Goal: Information Seeking & Learning: Learn about a topic

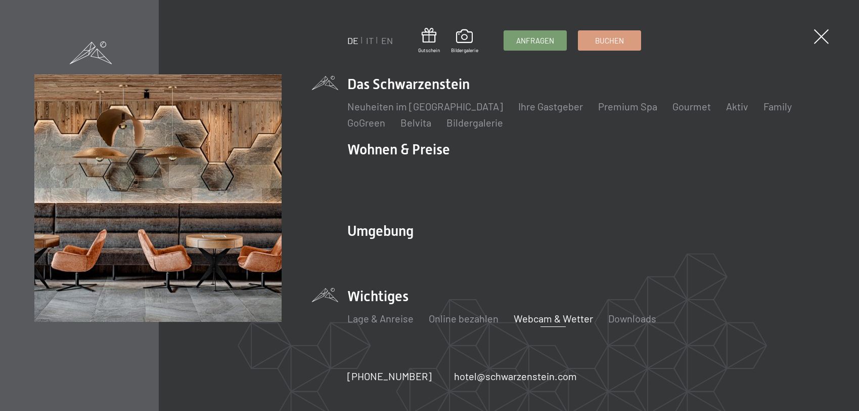
drag, startPoint x: 0, startPoint y: 0, endPoint x: 544, endPoint y: 309, distance: 625.5
click at [544, 312] on link "Webcam & Wetter" at bounding box center [553, 318] width 79 height 12
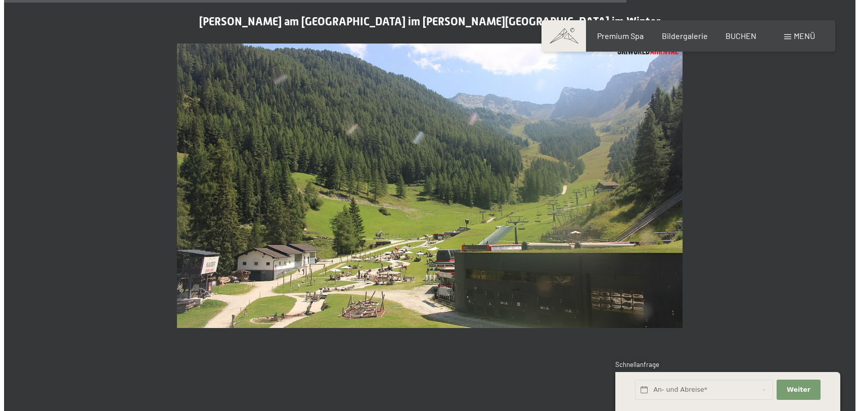
scroll to position [2629, 0]
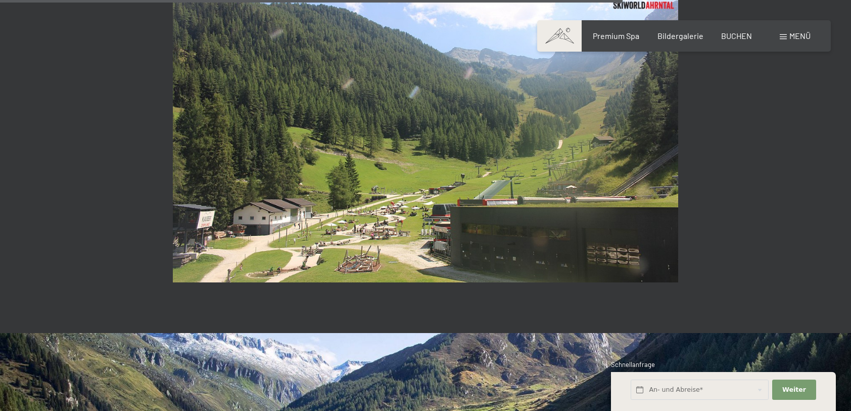
click at [800, 37] on span "Menü" at bounding box center [800, 36] width 21 height 10
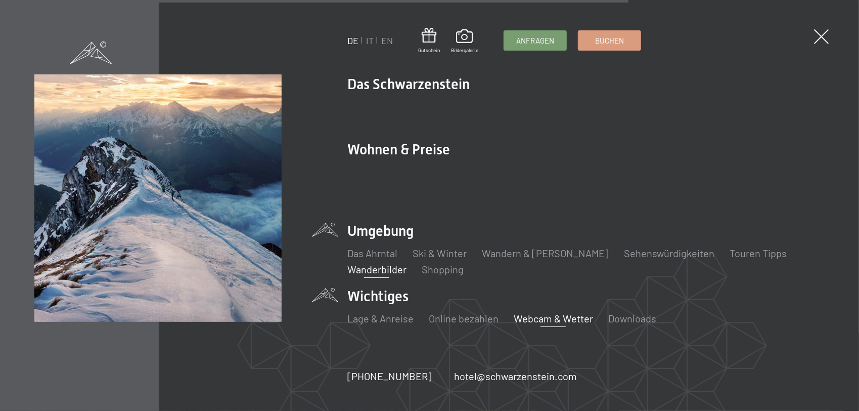
click at [379, 263] on link "Wanderbilder" at bounding box center [376, 269] width 59 height 12
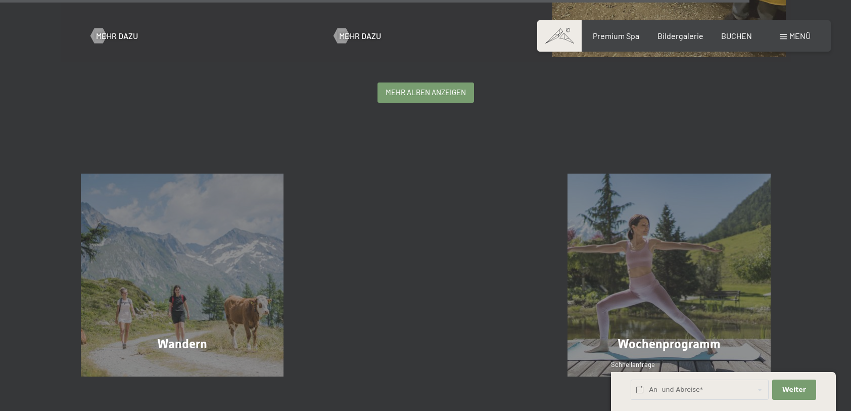
scroll to position [2680, 0]
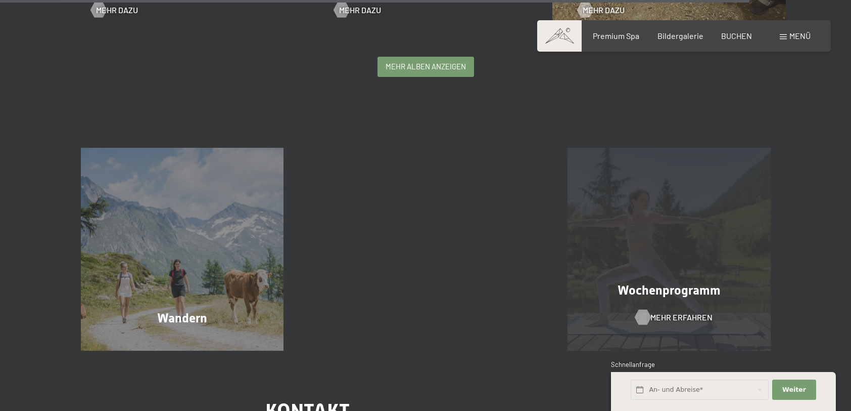
click at [644, 320] on div at bounding box center [643, 316] width 9 height 15
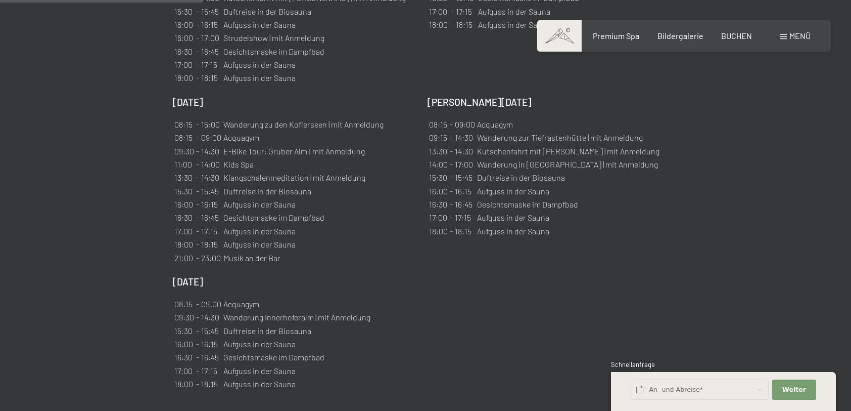
scroll to position [1112, 0]
